Goal: Task Accomplishment & Management: Manage account settings

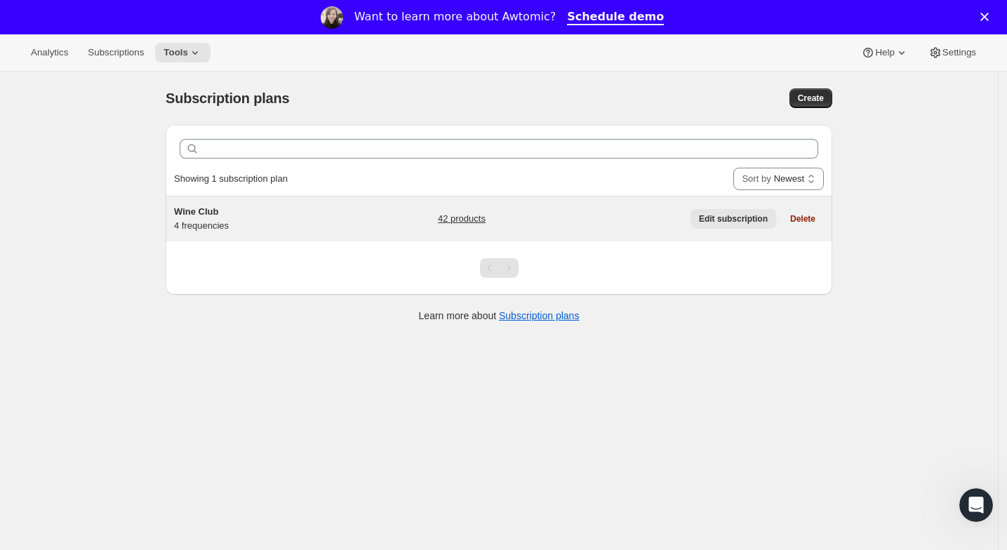
click at [730, 218] on span "Edit subscription" at bounding box center [733, 218] width 69 height 11
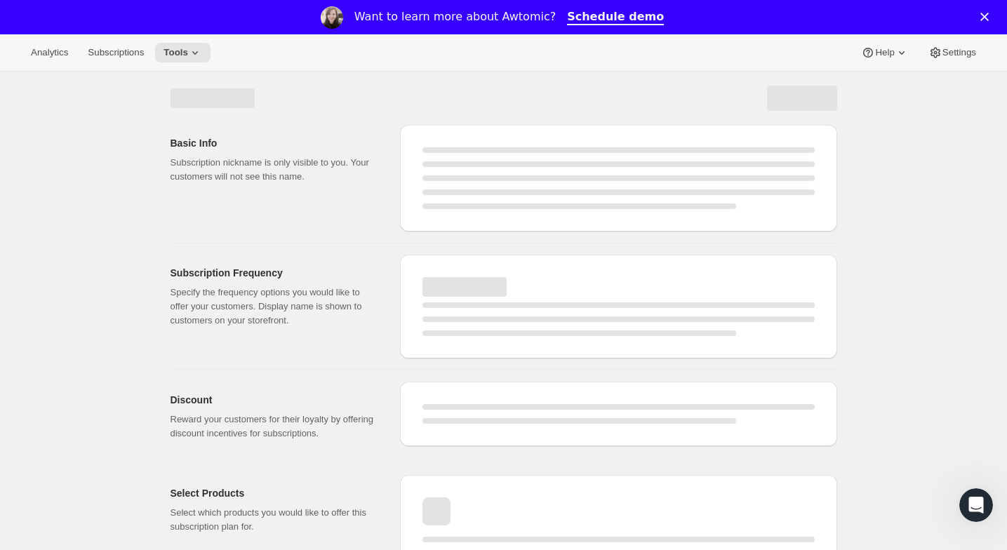
select select "WEEK"
select select "MONTH"
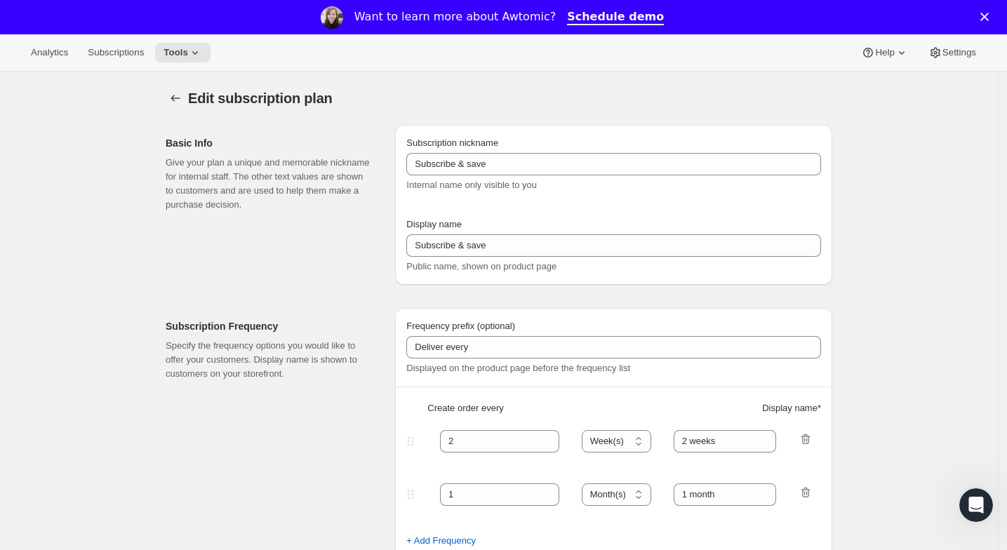
type input "Wine Club"
type input "3"
select select "MONTH"
type input "3 months"
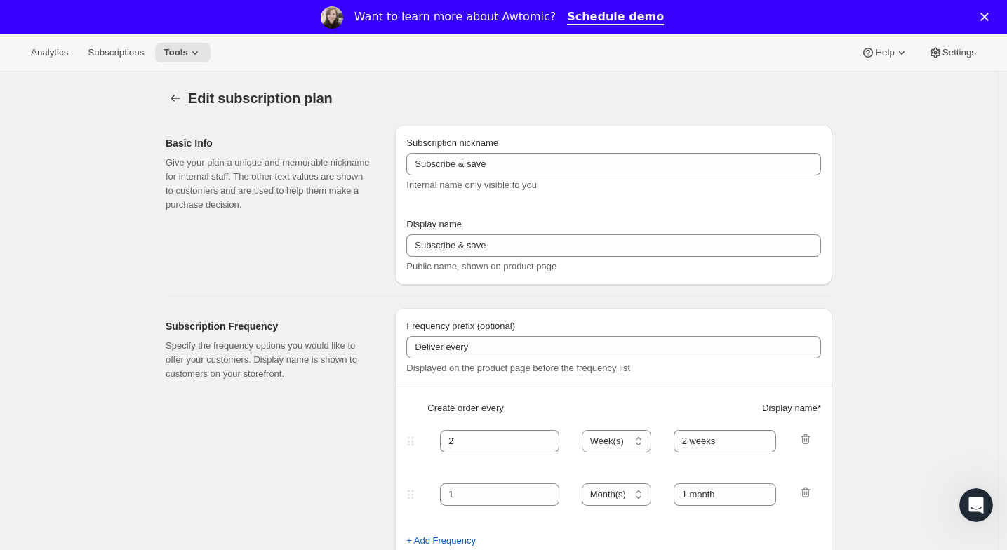
type input "4"
type input "4 months"
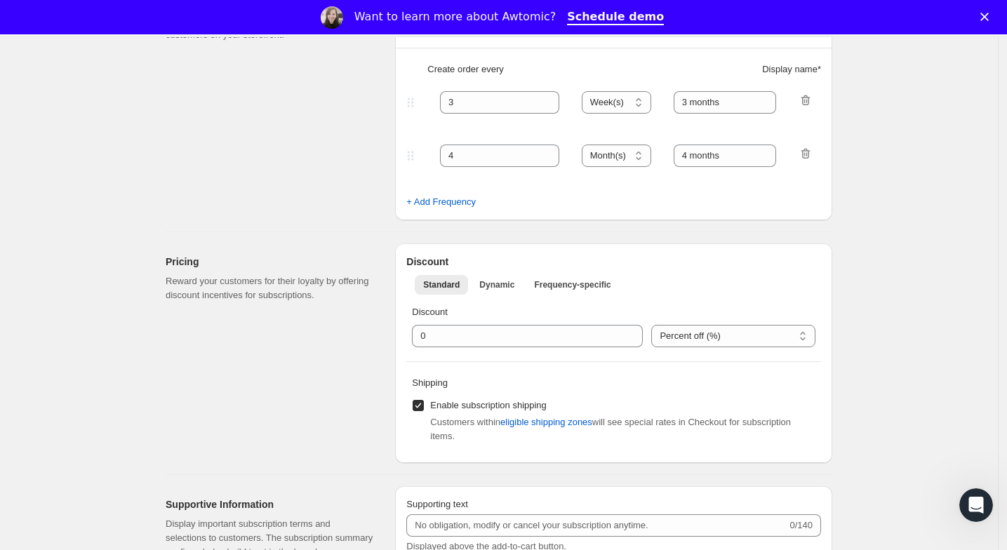
select select "MONTH"
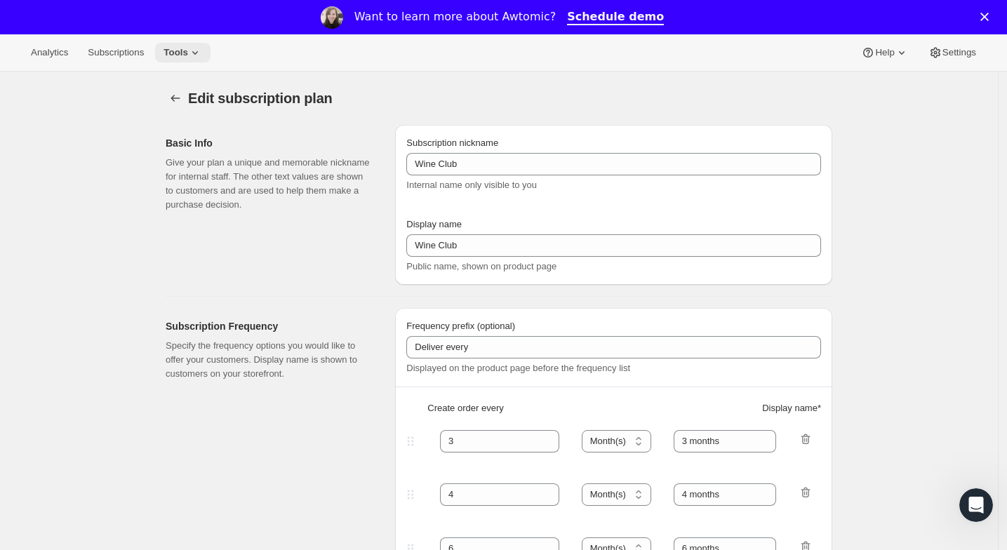
click at [181, 50] on span "Tools" at bounding box center [175, 52] width 25 height 11
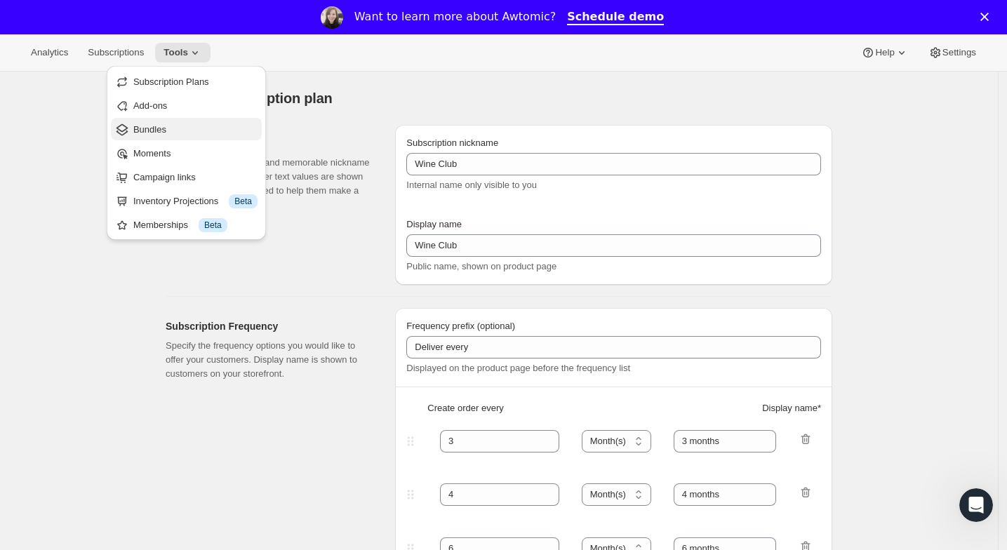
click at [182, 130] on span "Bundles" at bounding box center [195, 130] width 124 height 14
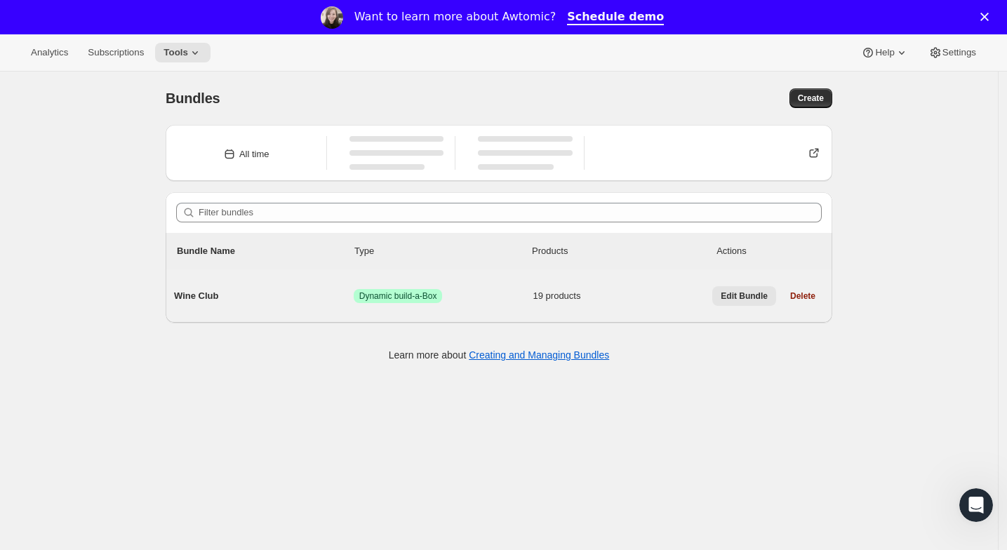
click at [749, 298] on span "Edit Bundle" at bounding box center [743, 295] width 47 height 11
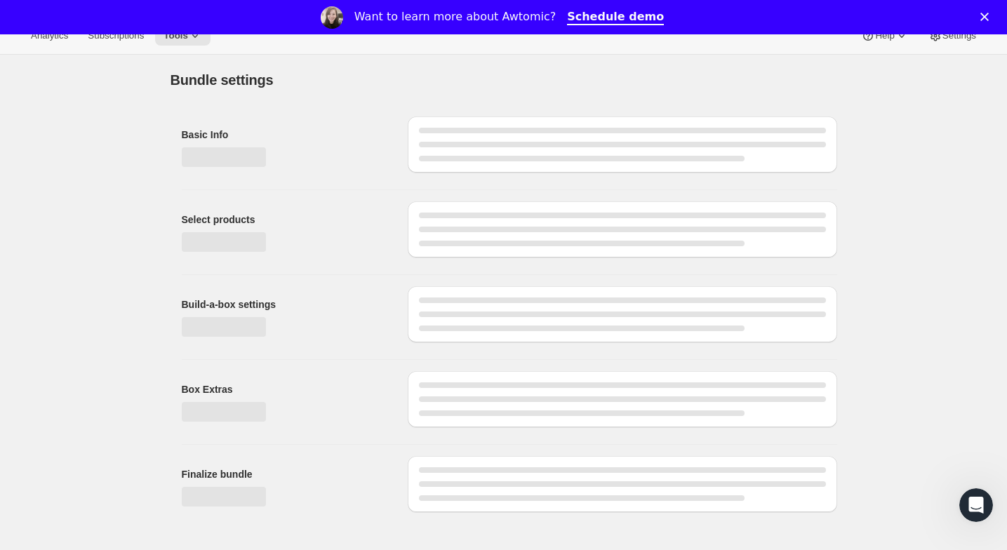
type input "Wine Club"
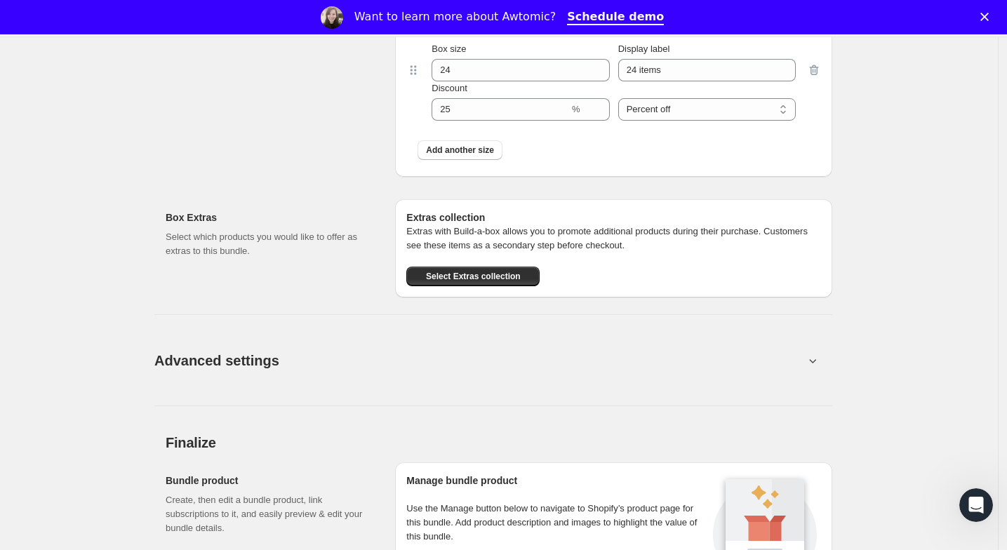
scroll to position [2215, 0]
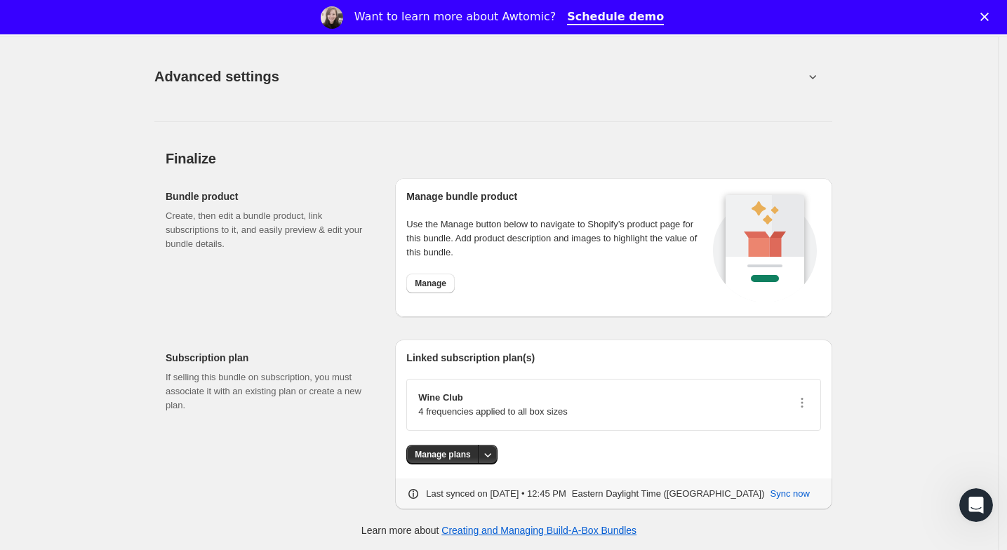
click at [988, 12] on div "Want to learn more about Awtomic? Schedule demo" at bounding box center [503, 18] width 1007 height 24
click at [988, 15] on icon "Close" at bounding box center [984, 17] width 8 height 8
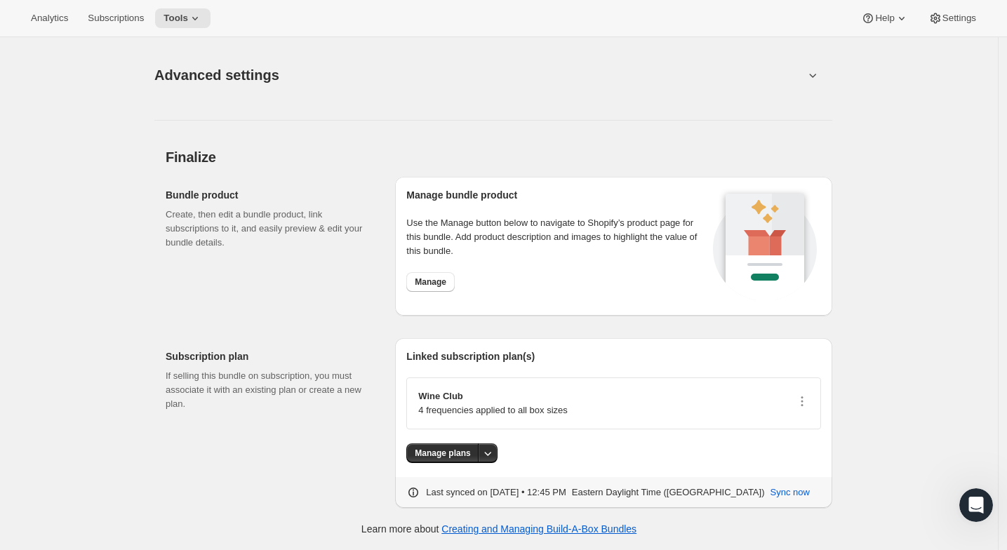
scroll to position [2182, 0]
click at [887, 24] on button "Help" at bounding box center [884, 18] width 64 height 20
click at [891, 40] on span "Setup guide" at bounding box center [880, 47] width 48 height 14
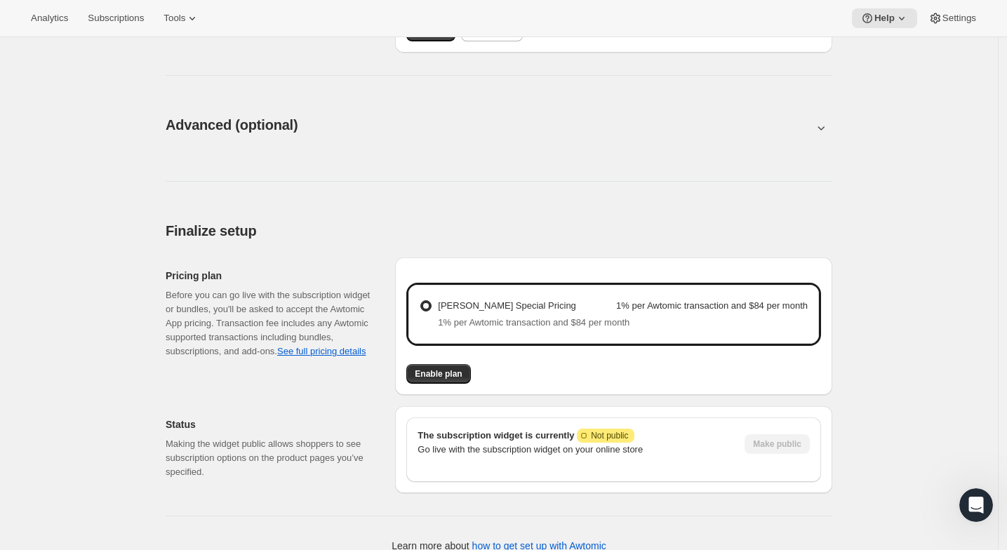
scroll to position [696, 0]
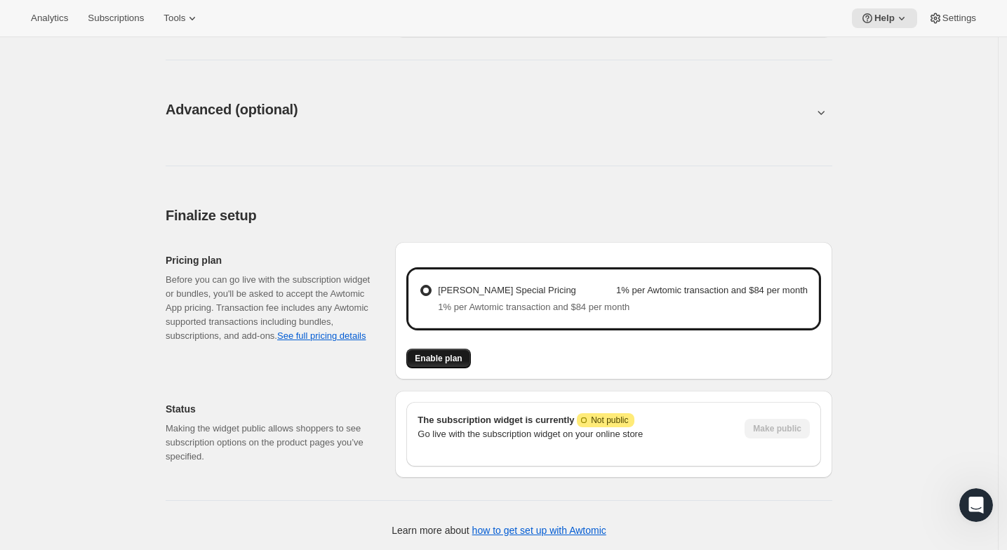
click at [430, 356] on span "Enable plan" at bounding box center [438, 358] width 47 height 11
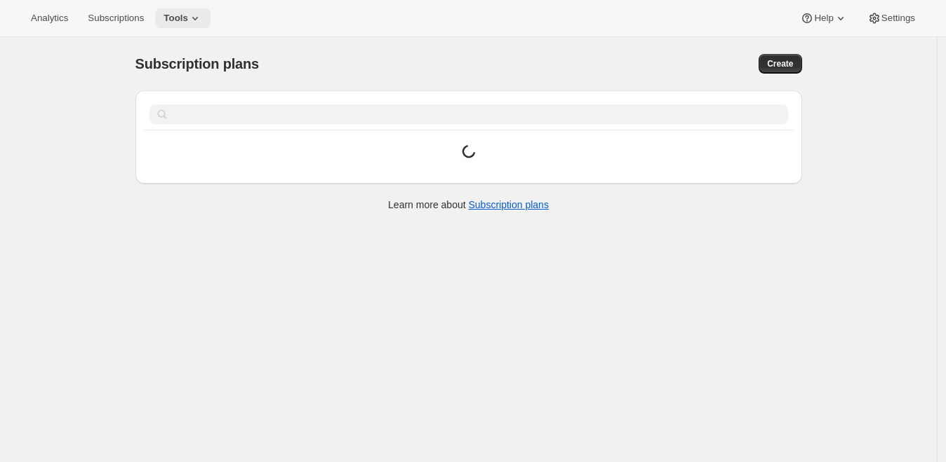
click at [188, 18] on span "Tools" at bounding box center [175, 18] width 25 height 11
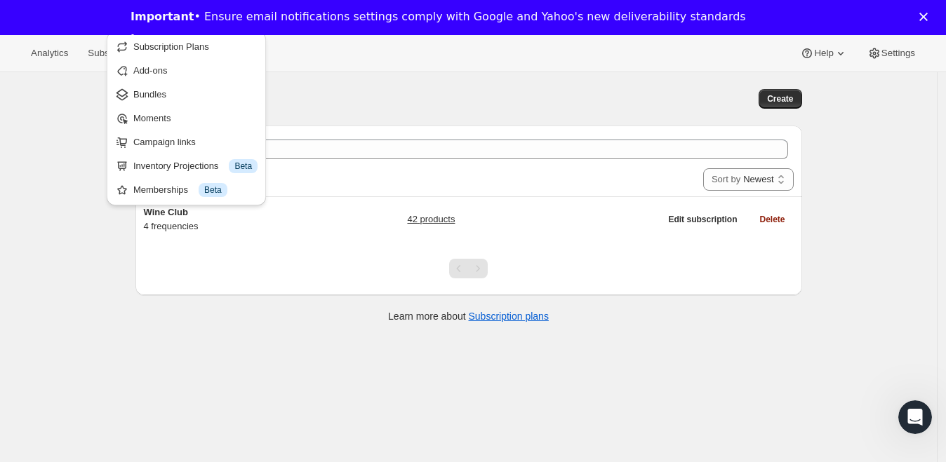
drag, startPoint x: 450, startPoint y: 126, endPoint x: 457, endPoint y: 125, distance: 7.1
click at [450, 126] on div "Clear" at bounding box center [468, 150] width 666 height 48
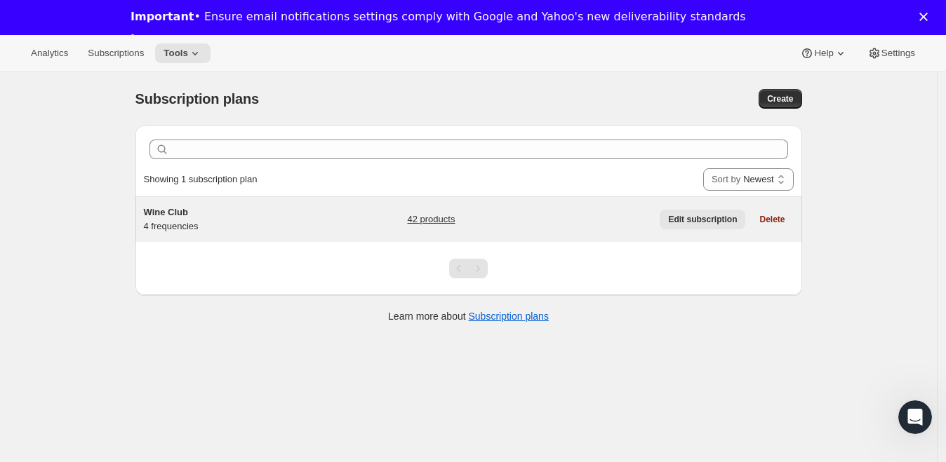
click at [720, 218] on span "Edit subscription" at bounding box center [702, 219] width 69 height 11
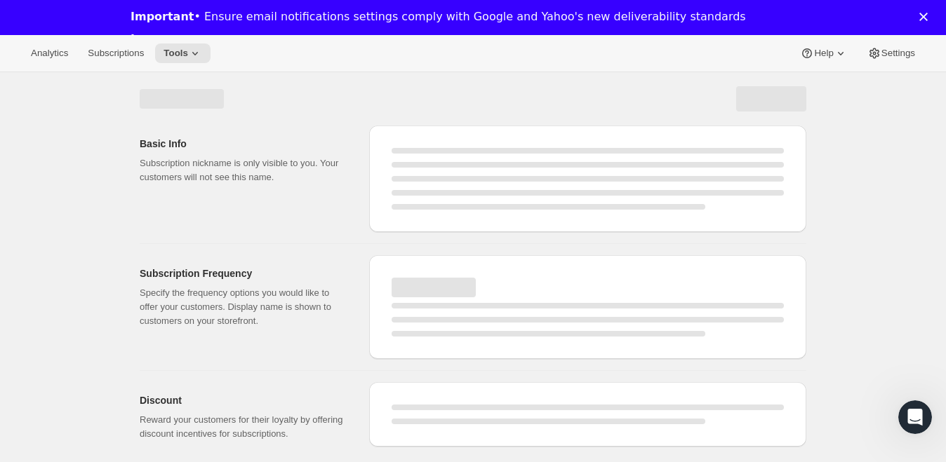
select select "WEEK"
select select "MONTH"
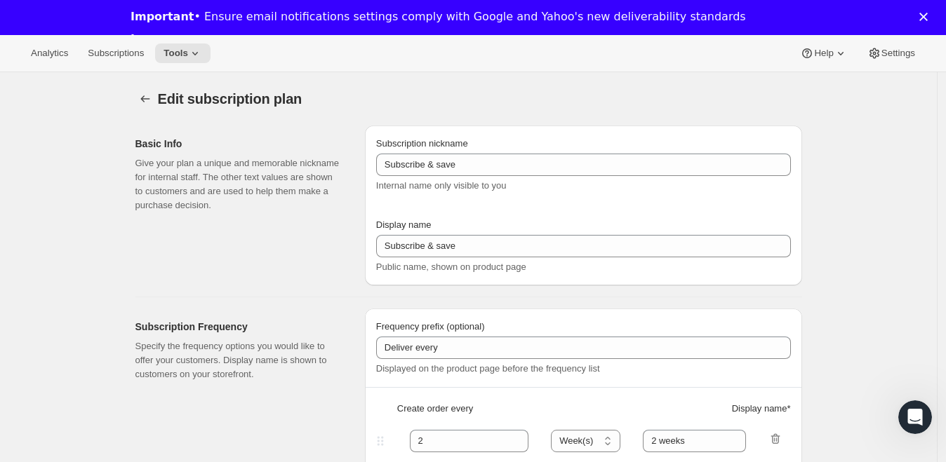
checkbox input "true"
type input "Wine Club"
type input "3"
select select "MONTH"
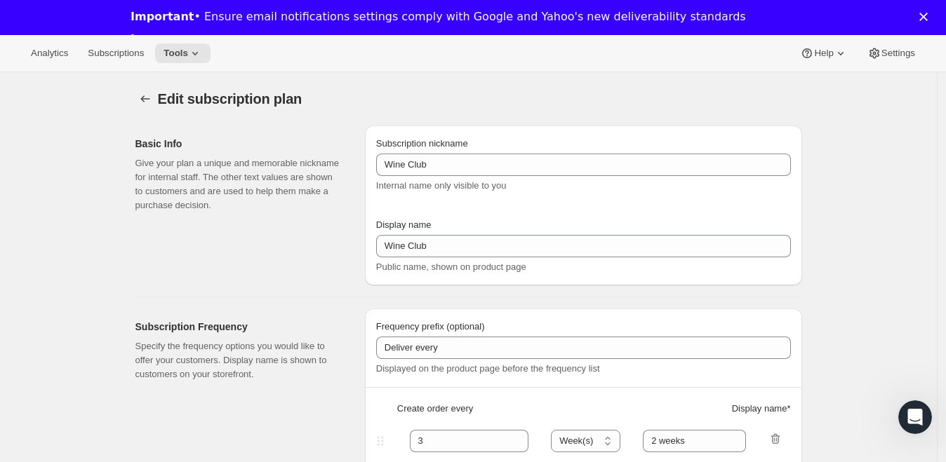
type input "3 months"
type input "4"
type input "4 months"
select select "MONTH"
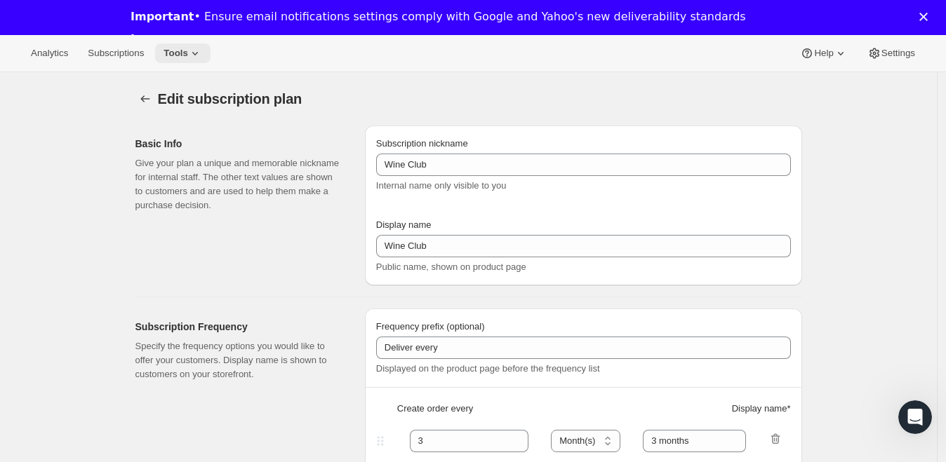
click at [185, 53] on span "Tools" at bounding box center [175, 53] width 25 height 11
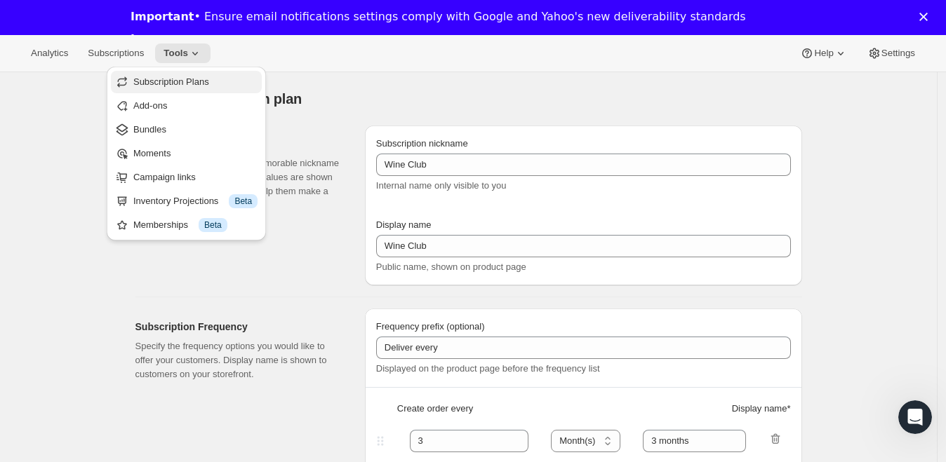
click at [185, 81] on span "Subscription Plans" at bounding box center [171, 81] width 76 height 11
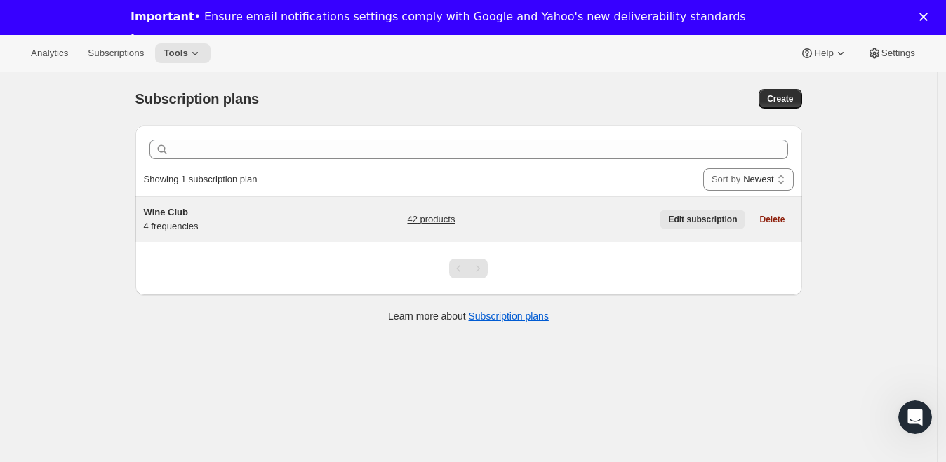
click at [709, 212] on button "Edit subscription" at bounding box center [702, 220] width 86 height 20
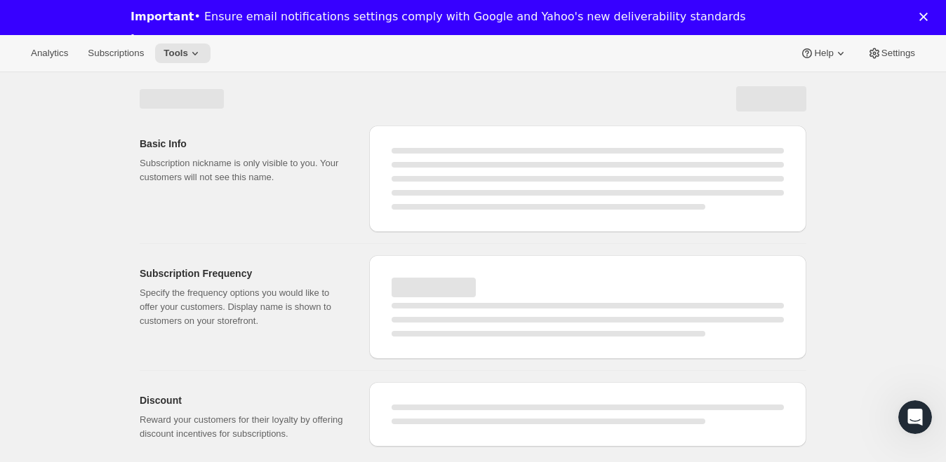
select select "WEEK"
select select "MONTH"
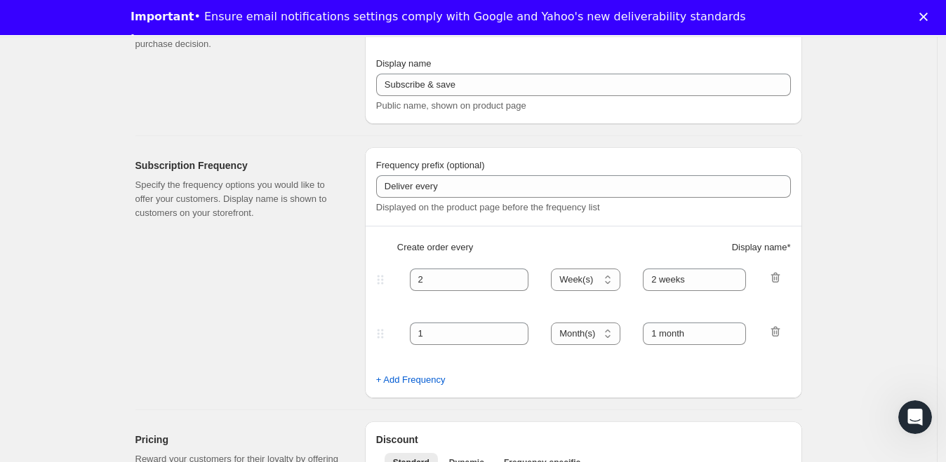
type input "Wine Club"
type input "3"
select select "MONTH"
type input "3 months"
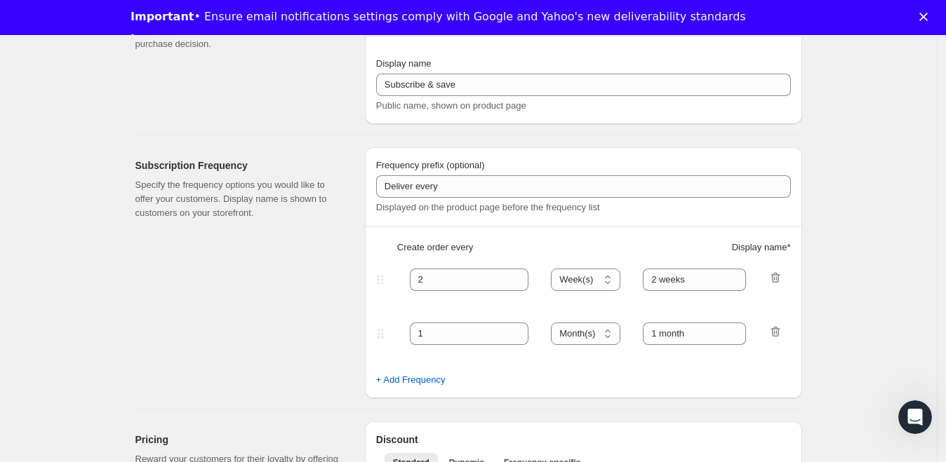
type input "4"
type input "4 months"
select select "MONTH"
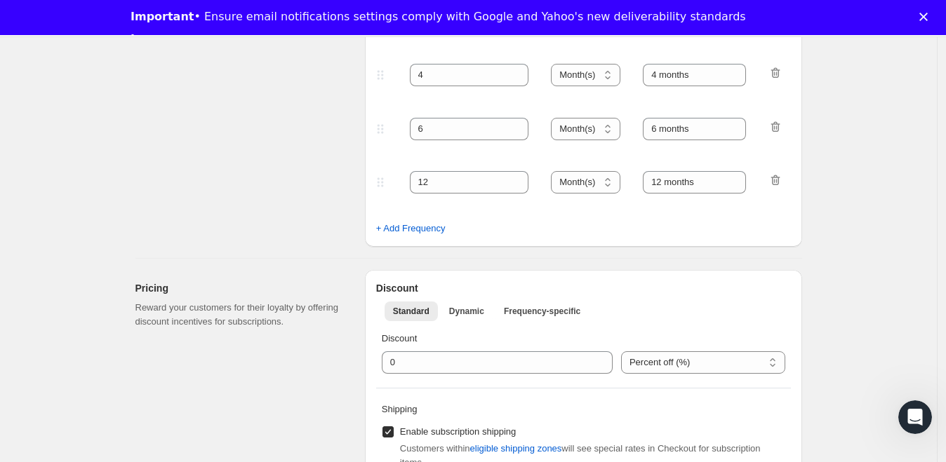
scroll to position [891, 0]
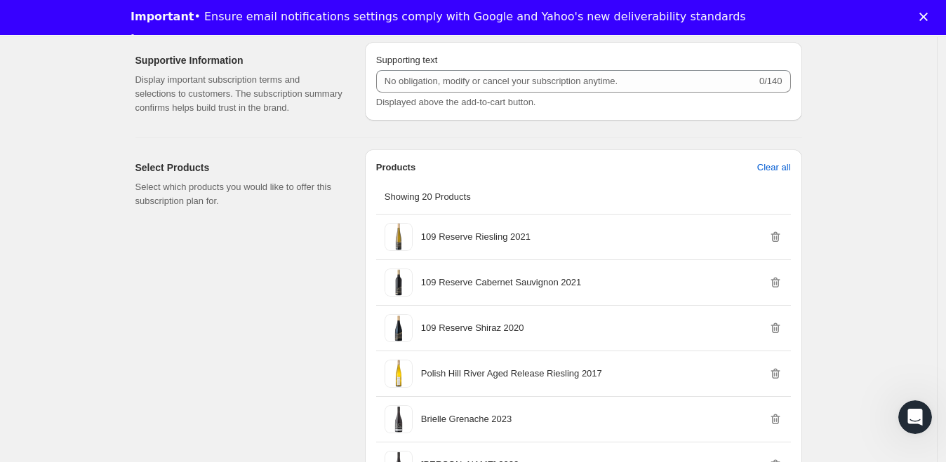
drag, startPoint x: 229, startPoint y: 167, endPoint x: 232, endPoint y: 182, distance: 15.7
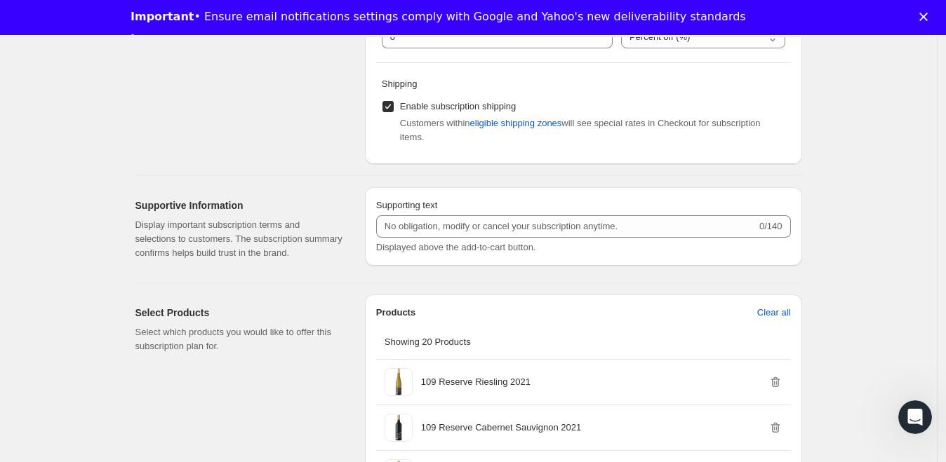
scroll to position [0, 0]
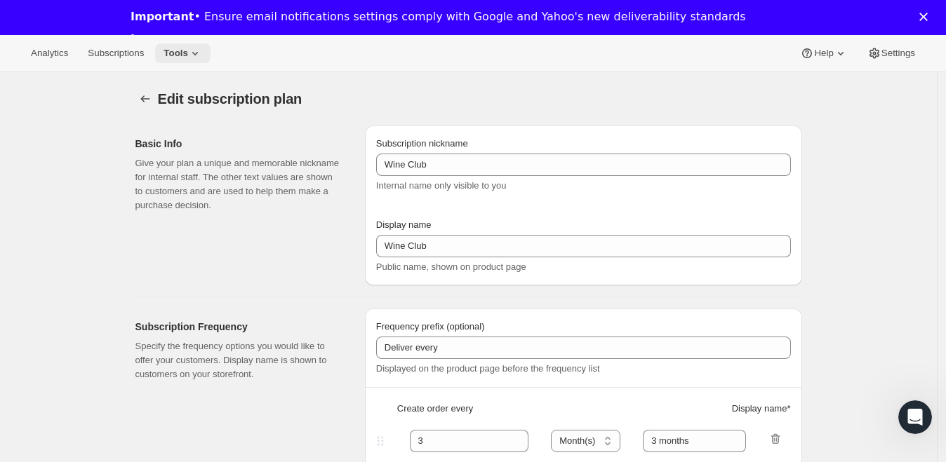
click at [210, 53] on button "Tools" at bounding box center [182, 53] width 55 height 20
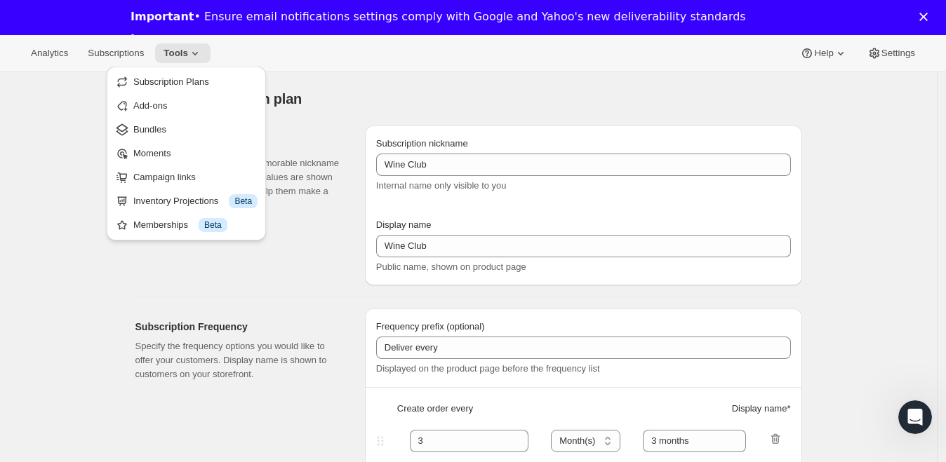
click at [182, 133] on span "Bundles" at bounding box center [195, 130] width 124 height 14
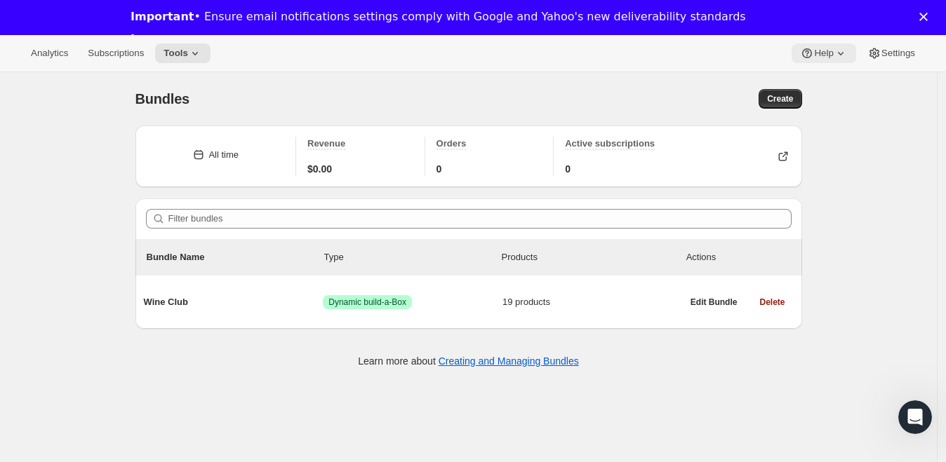
click at [833, 47] on icon at bounding box center [840, 53] width 14 height 14
click at [820, 83] on span "Setup guide" at bounding box center [819, 81] width 48 height 11
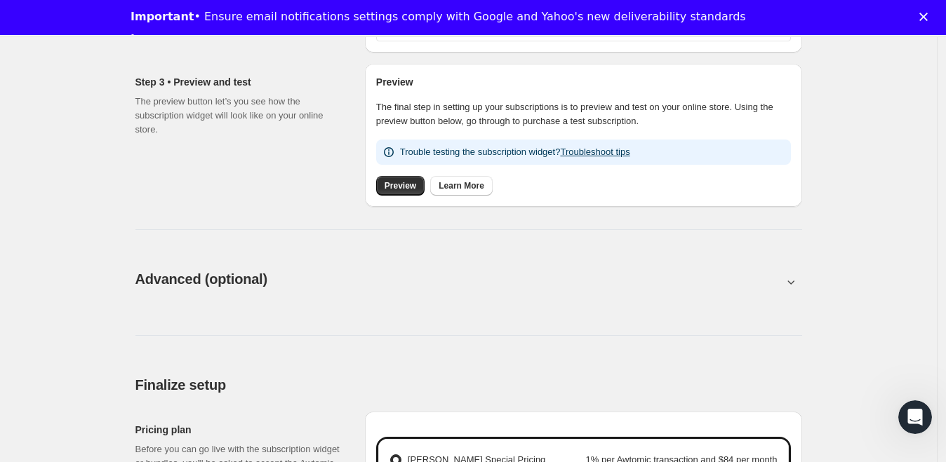
scroll to position [819, 0]
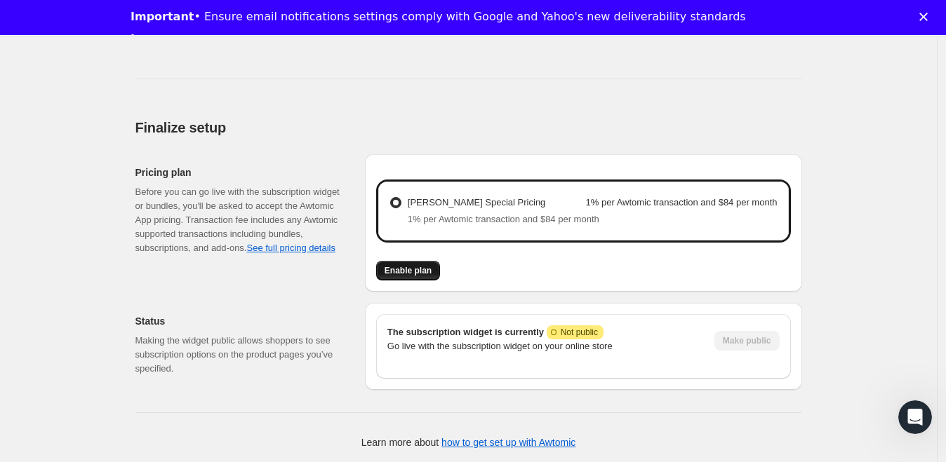
click at [420, 269] on span "Enable plan" at bounding box center [407, 270] width 47 height 11
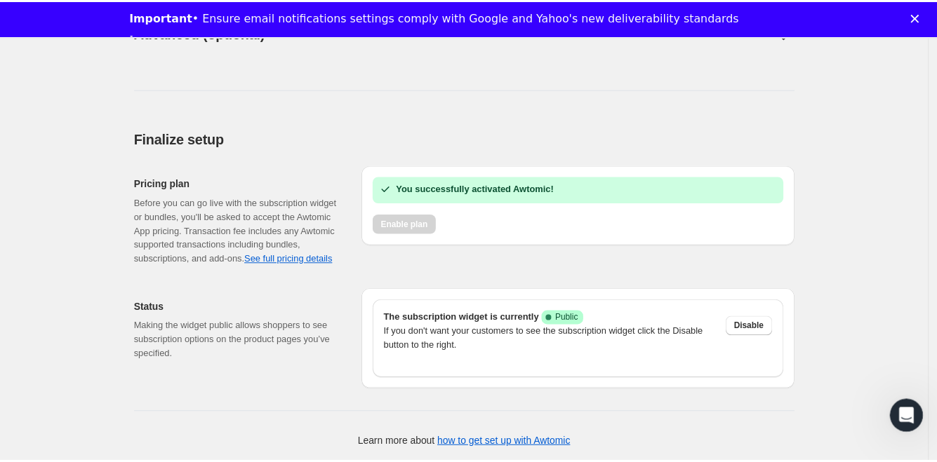
scroll to position [822, 0]
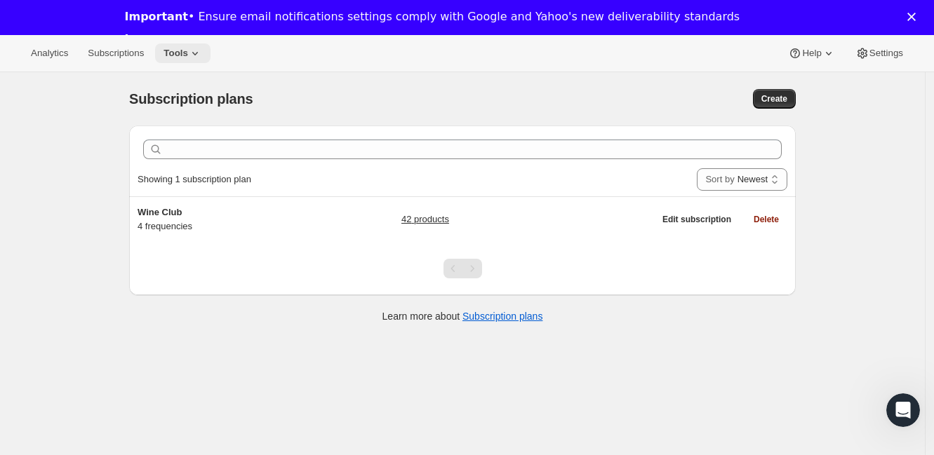
click at [179, 56] on span "Tools" at bounding box center [175, 53] width 25 height 11
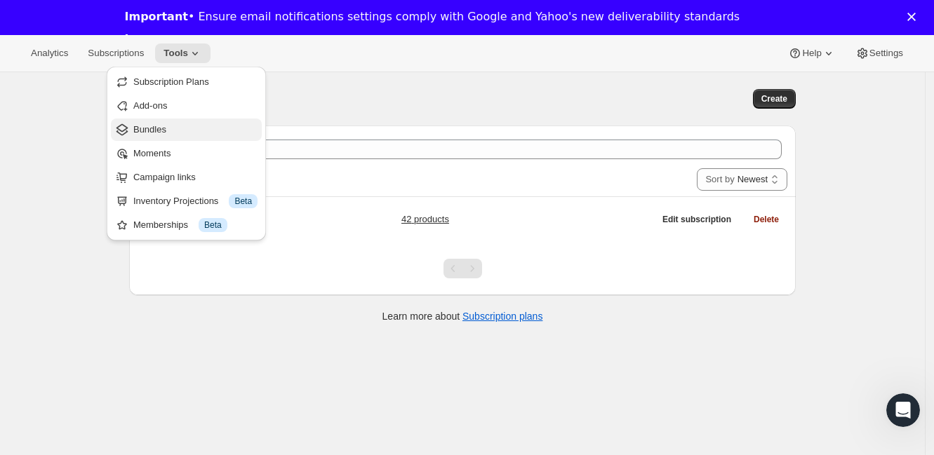
click at [175, 126] on span "Bundles" at bounding box center [195, 130] width 124 height 14
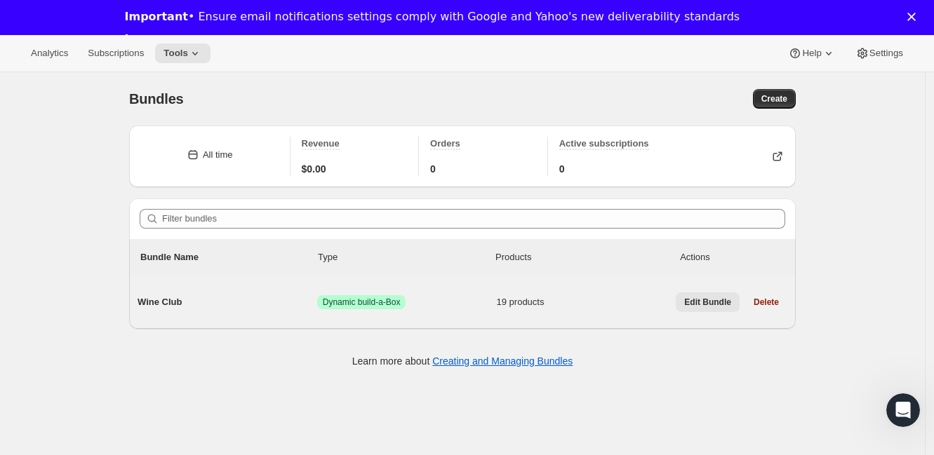
click at [375, 135] on span "Edit Bundle" at bounding box center [707, 302] width 47 height 11
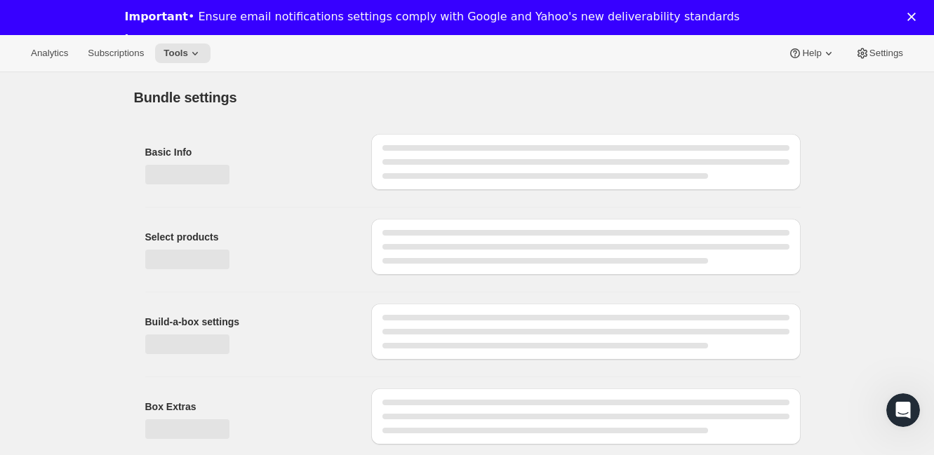
type input "Wine Club"
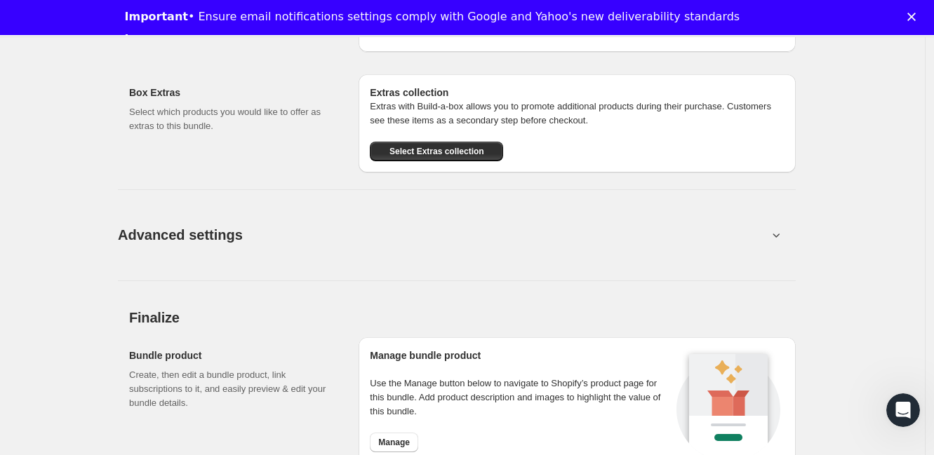
scroll to position [2089, 0]
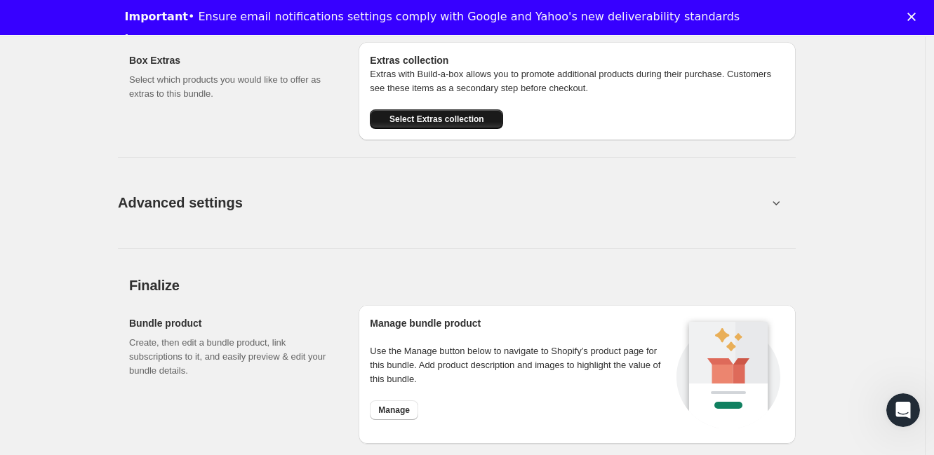
click at [375, 119] on span "Select Extras collection" at bounding box center [436, 119] width 95 height 11
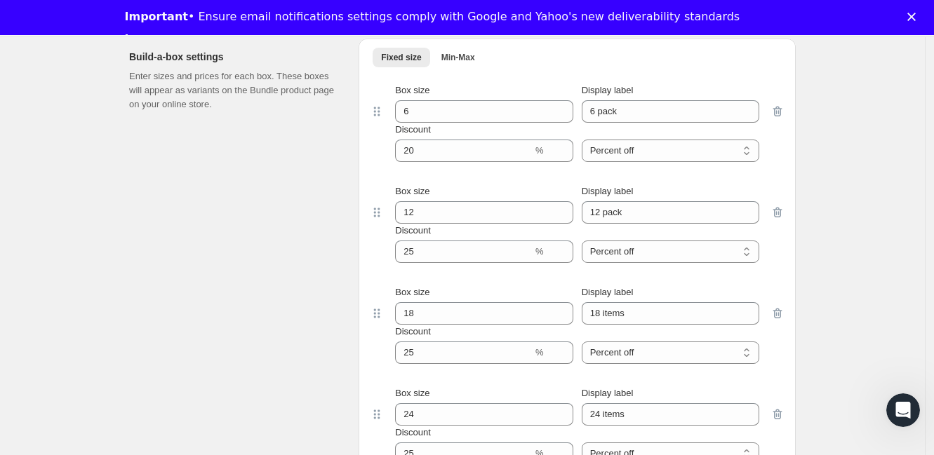
drag, startPoint x: 217, startPoint y: 187, endPoint x: 220, endPoint y: 195, distance: 8.7
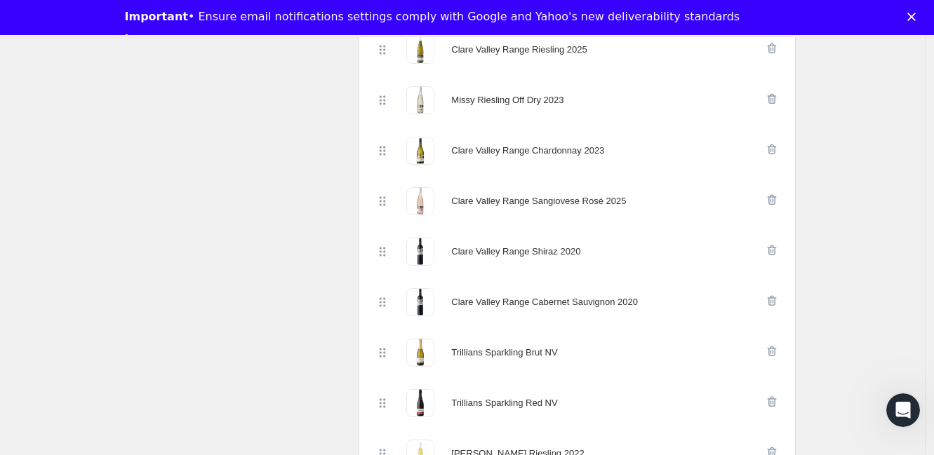
scroll to position [0, 0]
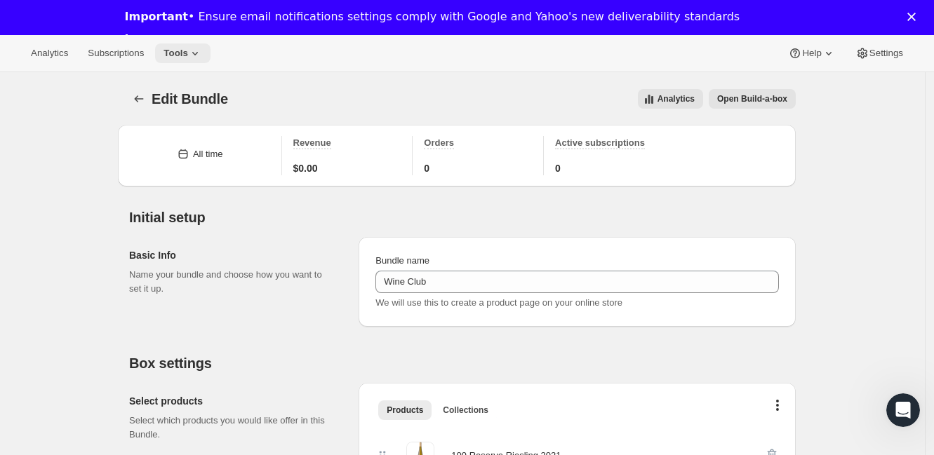
click at [195, 60] on button "Tools" at bounding box center [182, 53] width 55 height 20
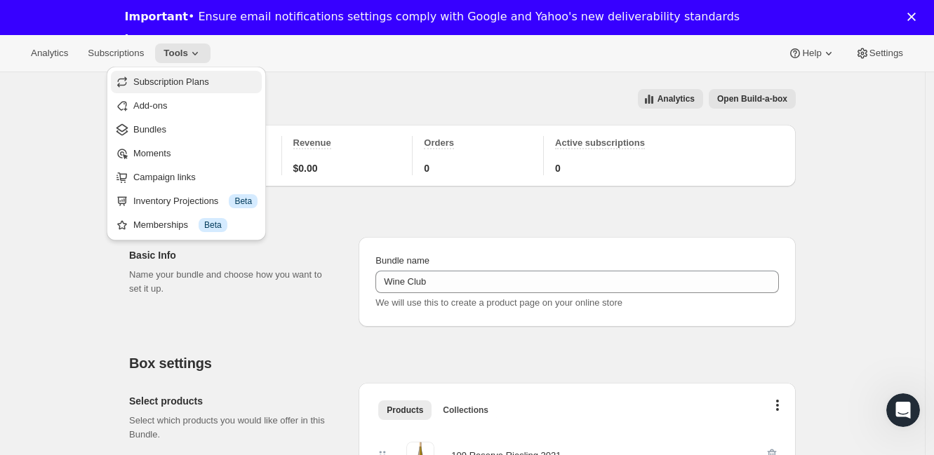
click at [205, 79] on span "Subscription Plans" at bounding box center [171, 81] width 76 height 11
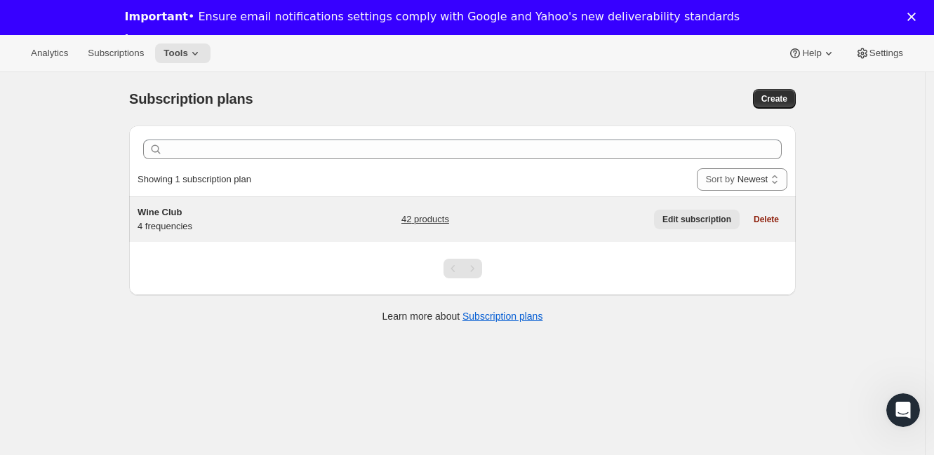
click at [375, 135] on span "Edit subscription" at bounding box center [696, 219] width 69 height 11
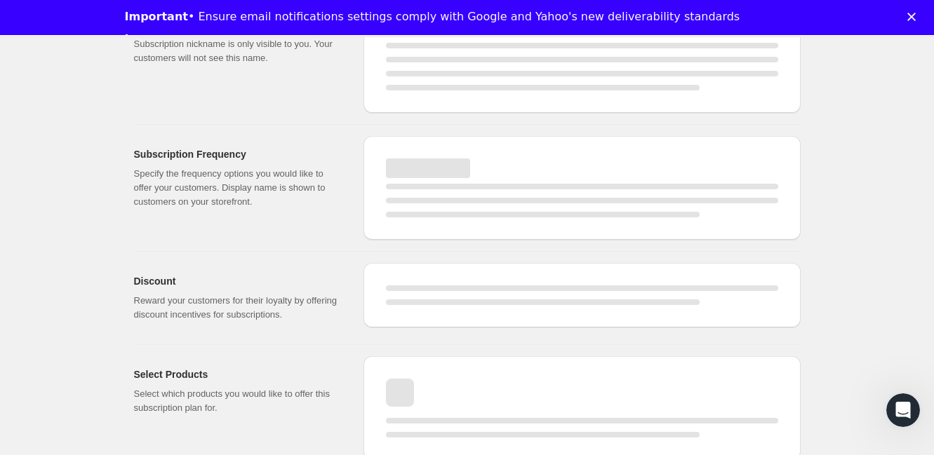
scroll to position [128, 0]
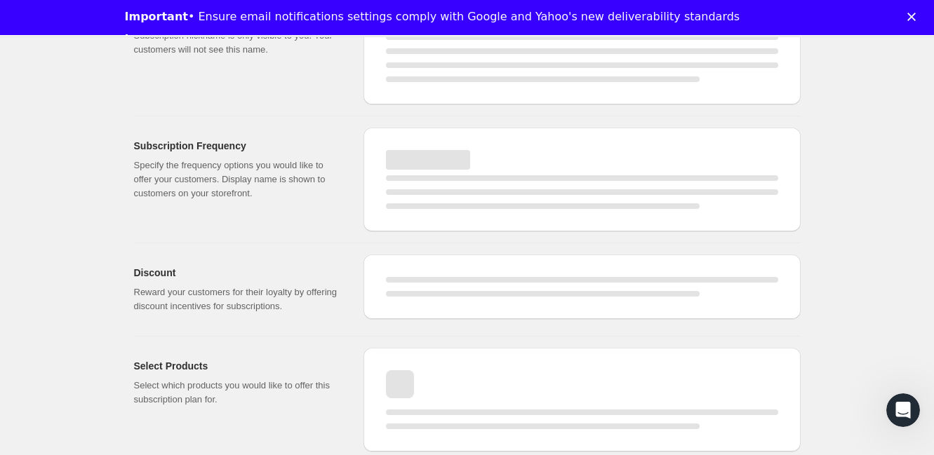
select select "WEEK"
select select "MONTH"
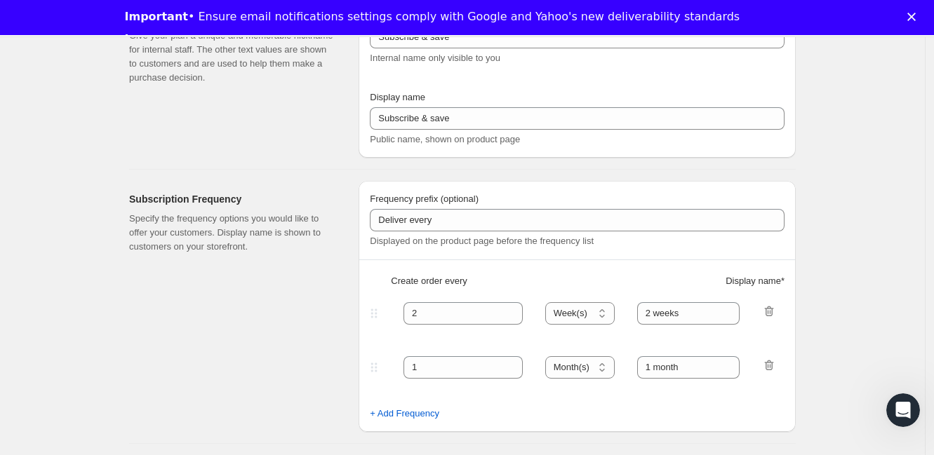
checkbox input "true"
type input "Wine Club"
type input "3"
select select "MONTH"
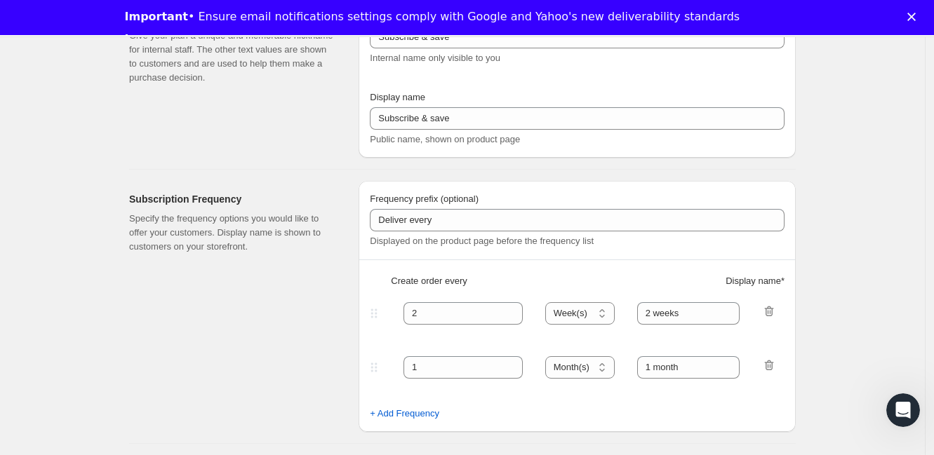
type input "3 months"
type input "4"
type input "4 months"
select select "MONTH"
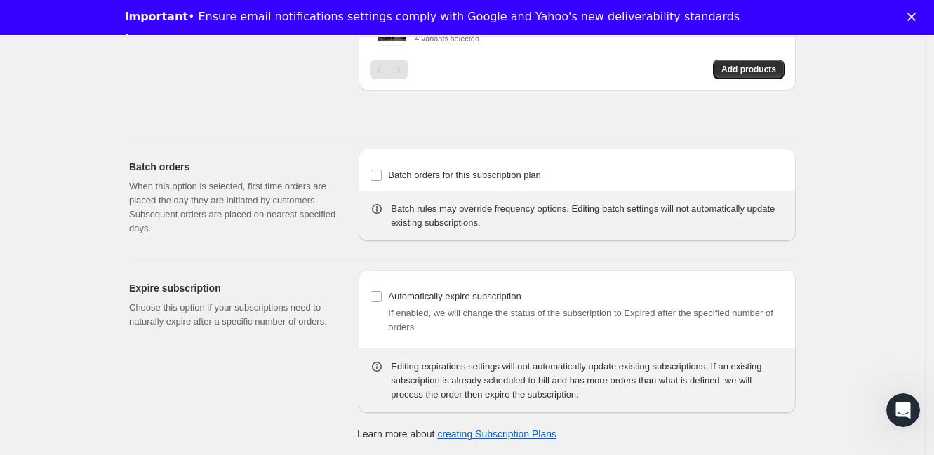
scroll to position [1822, 0]
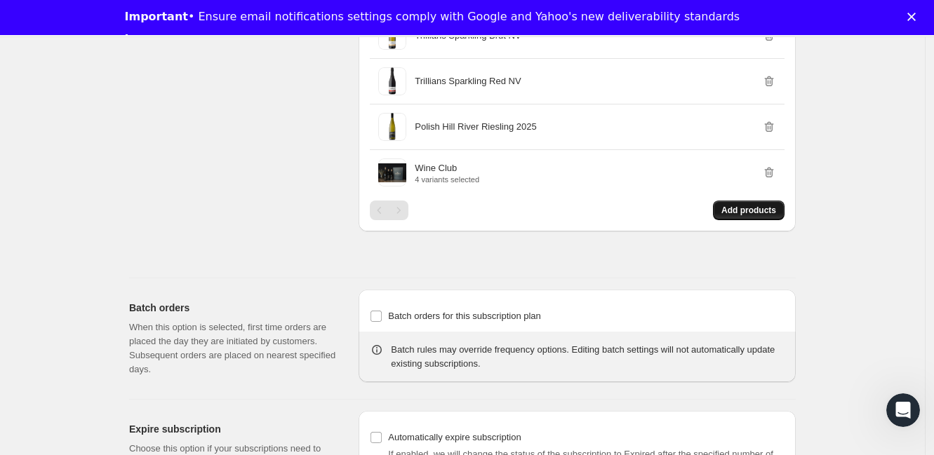
click at [375, 135] on button "Add products" at bounding box center [749, 211] width 72 height 20
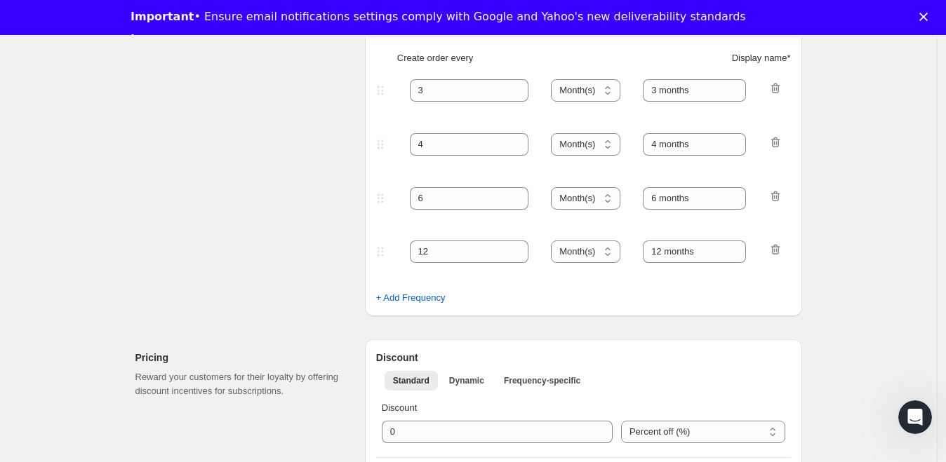
scroll to position [0, 0]
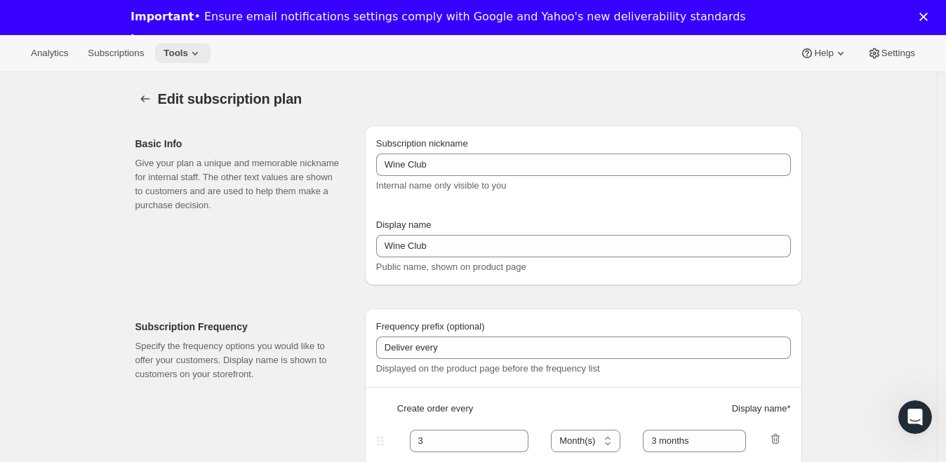
click at [196, 48] on icon at bounding box center [195, 53] width 14 height 14
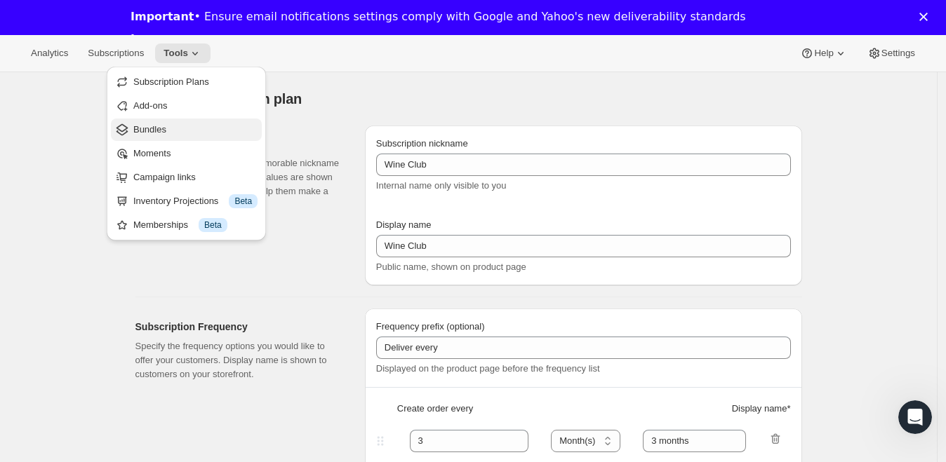
click at [174, 130] on span "Bundles" at bounding box center [195, 130] width 124 height 14
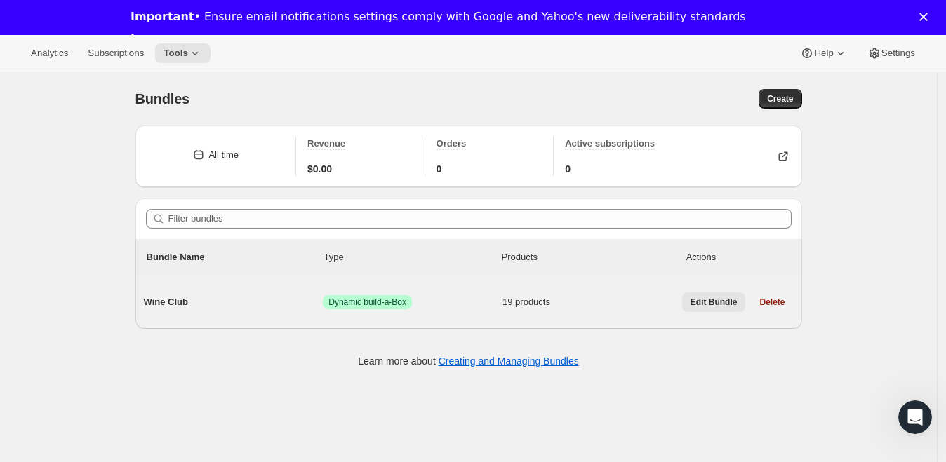
click at [375, 135] on span "Edit Bundle" at bounding box center [713, 302] width 47 height 11
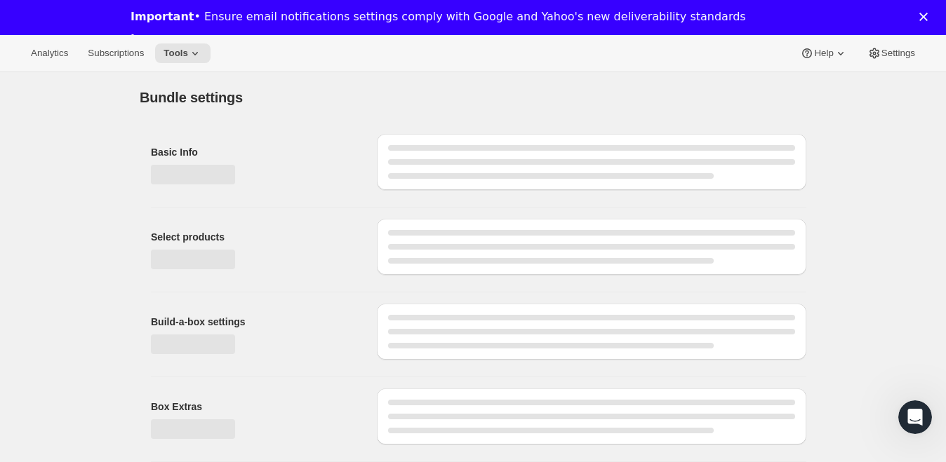
type input "Wine Club"
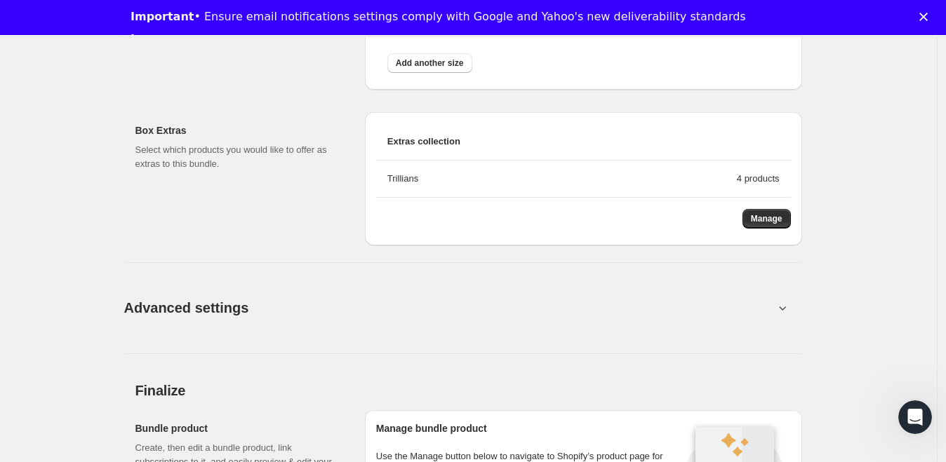
scroll to position [1992, 0]
